Goal: Information Seeking & Learning: Check status

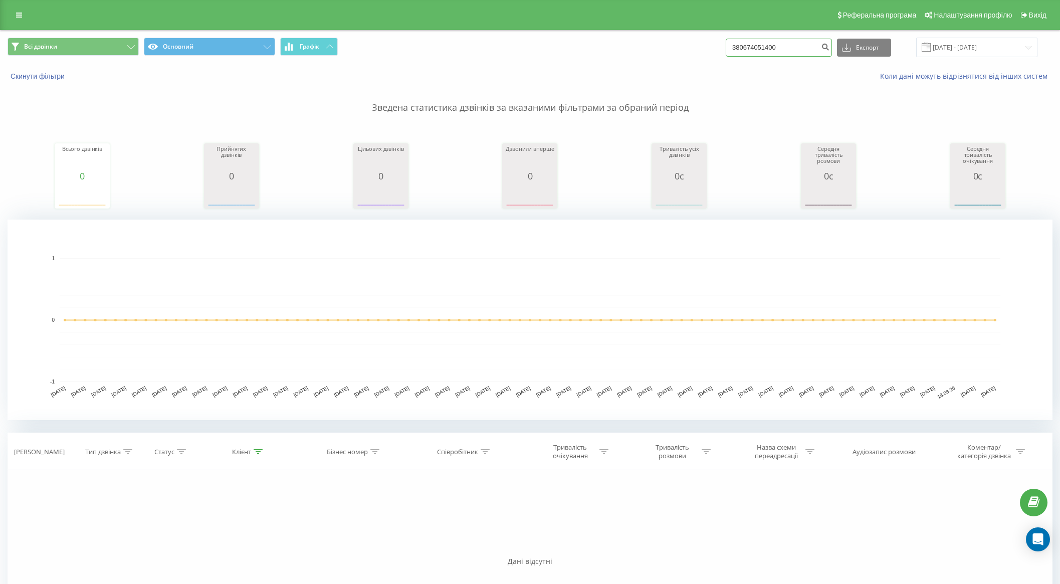
click at [793, 55] on input "380674051400" at bounding box center [778, 48] width 106 height 18
click at [794, 50] on input "380674051400" at bounding box center [778, 48] width 106 height 18
paste input "0507566999"
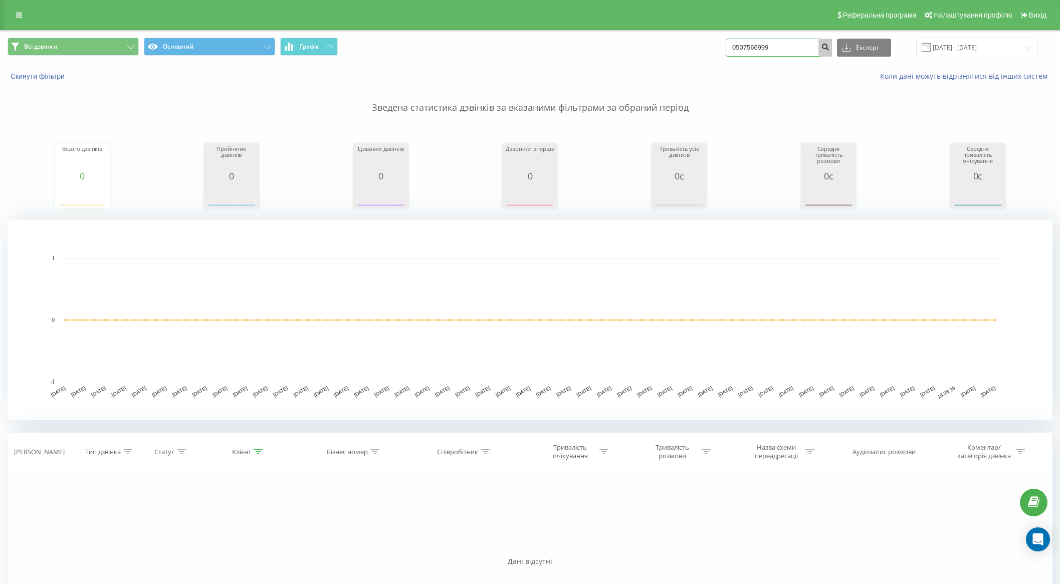
type input "0507566999"
click at [829, 43] on icon "submit" at bounding box center [825, 46] width 9 height 6
